Goal: Download file/media

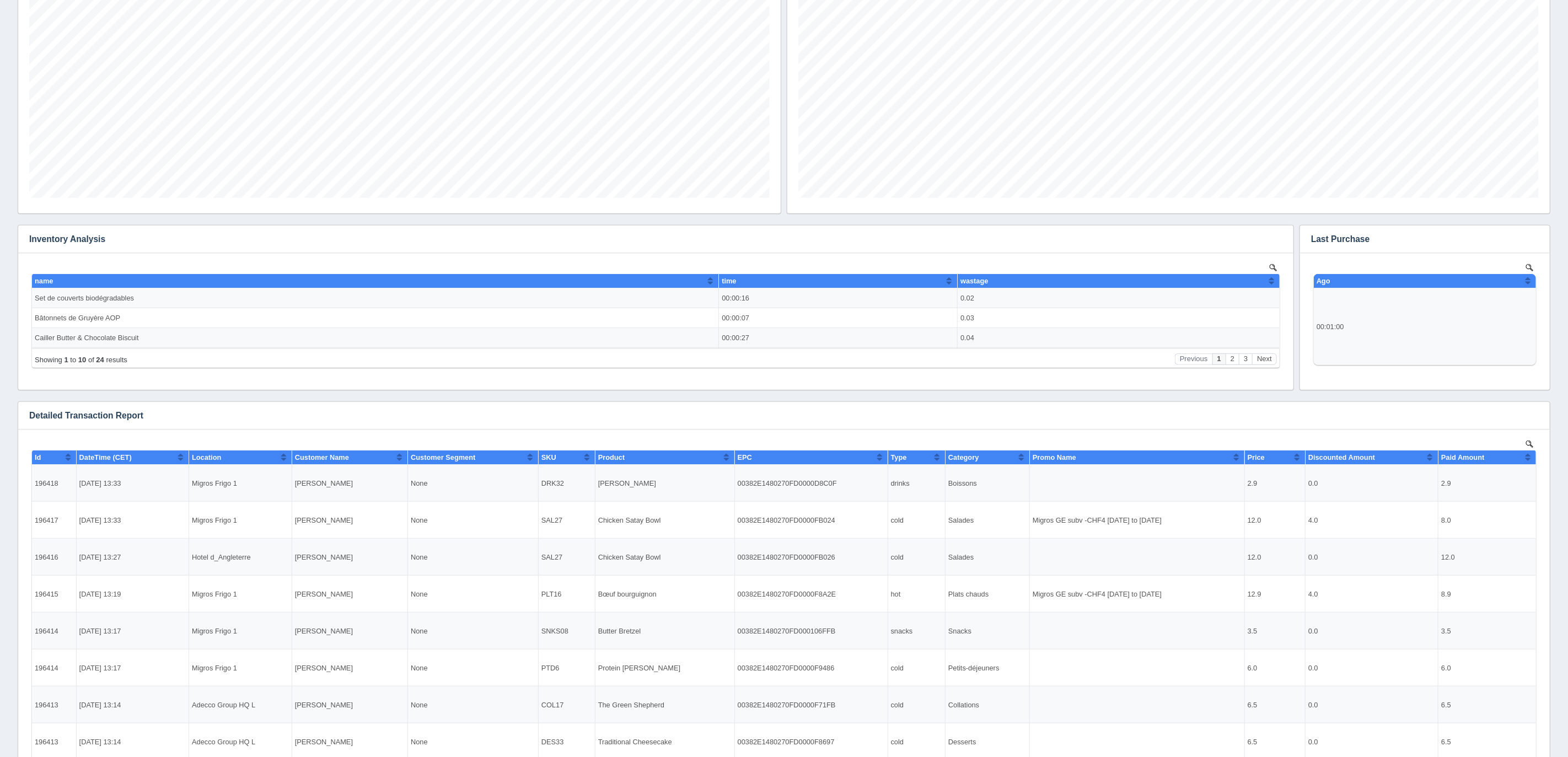
scroll to position [489, 0]
click at [1531, 414] on icon "button" at bounding box center [1534, 414] width 7 height 7
click at [1491, 430] on link "Download CSV" at bounding box center [1496, 431] width 88 height 16
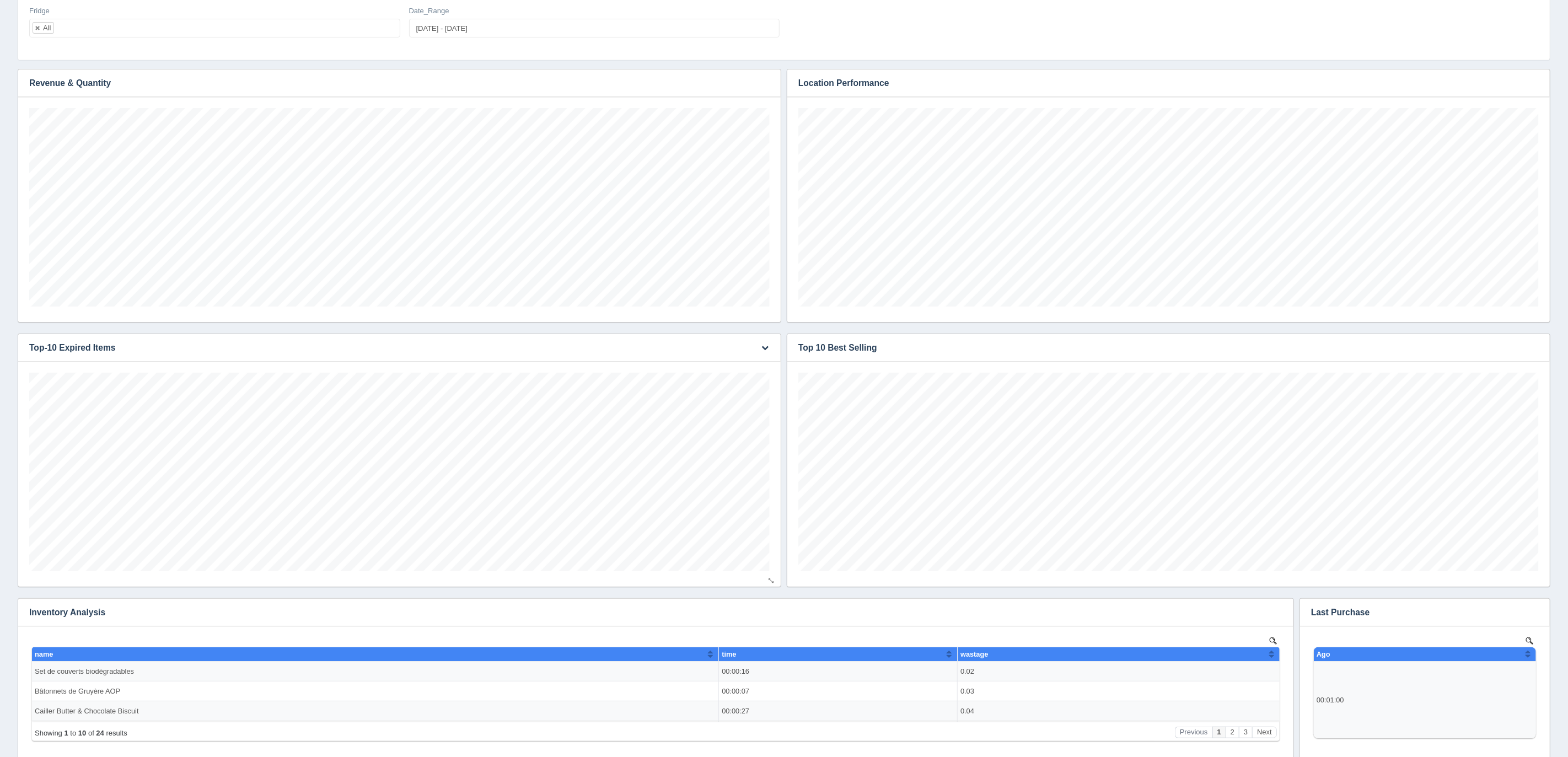
scroll to position [0, 0]
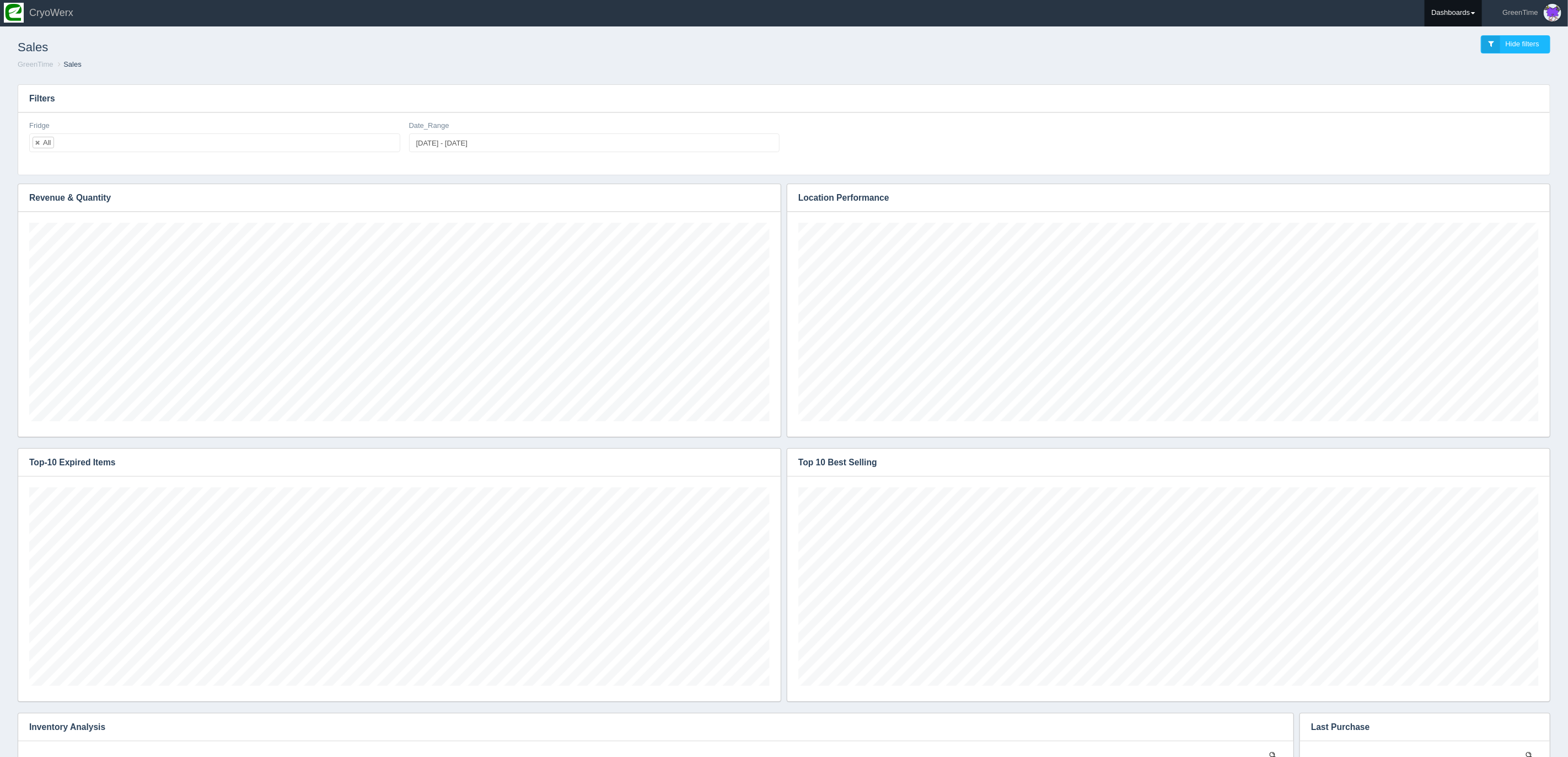
click at [1465, 5] on link "Dashboards" at bounding box center [1453, 13] width 57 height 27
click at [1447, 74] on link "GreenTime" at bounding box center [1499, 79] width 149 height 21
click at [1458, 123] on link "Inventory" at bounding box center [1499, 122] width 149 height 21
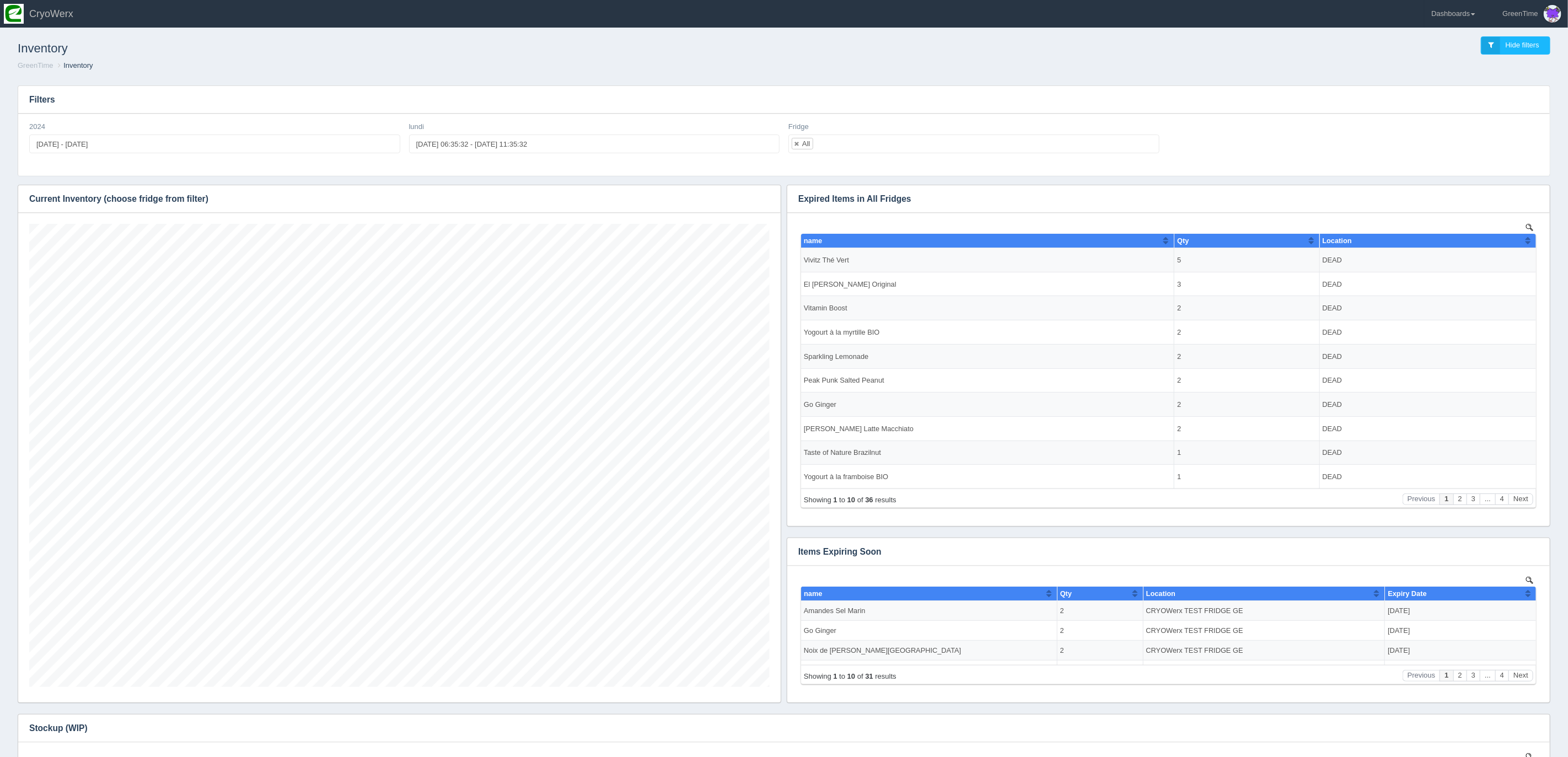
scroll to position [463, 740]
click at [765, 198] on icon "button" at bounding box center [765, 199] width 7 height 7
click at [726, 215] on link "Download CSV" at bounding box center [727, 215] width 88 height 16
